Goal: Task Accomplishment & Management: Use online tool/utility

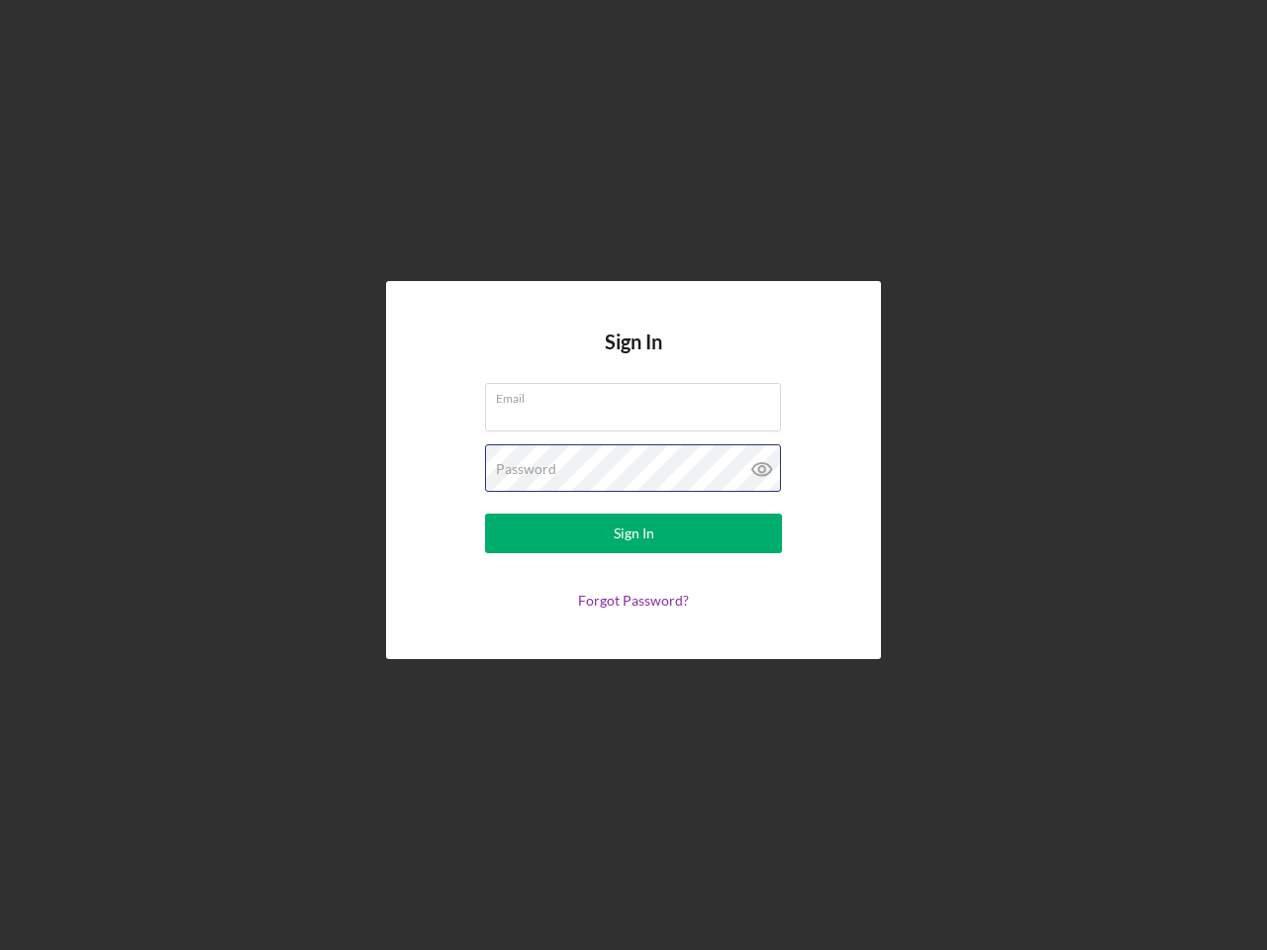
click at [633, 475] on div "Password" at bounding box center [633, 468] width 297 height 49
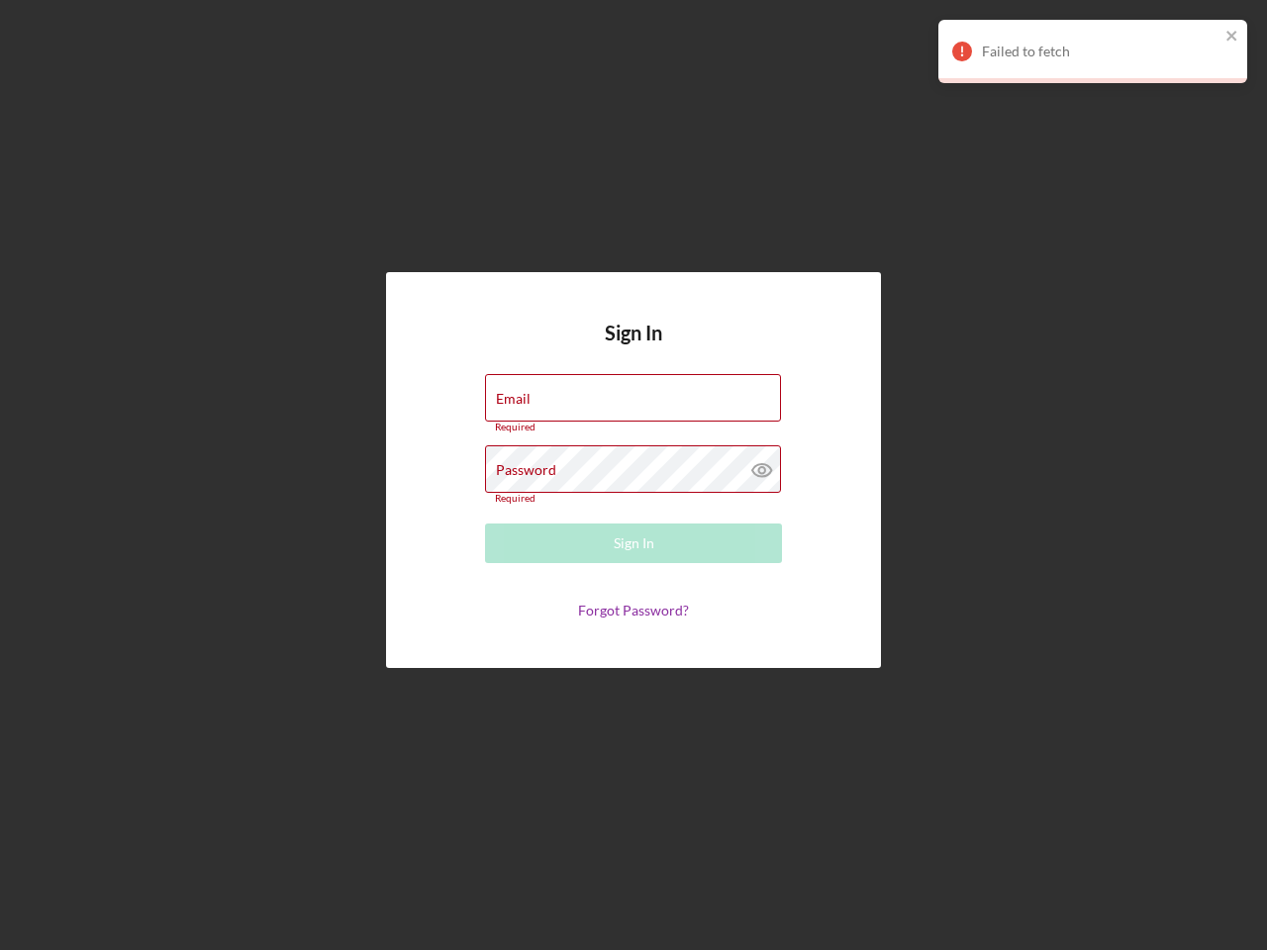
click at [762, 469] on icon at bounding box center [761, 469] width 49 height 49
